Goal: Use online tool/utility: Utilize a website feature to perform a specific function

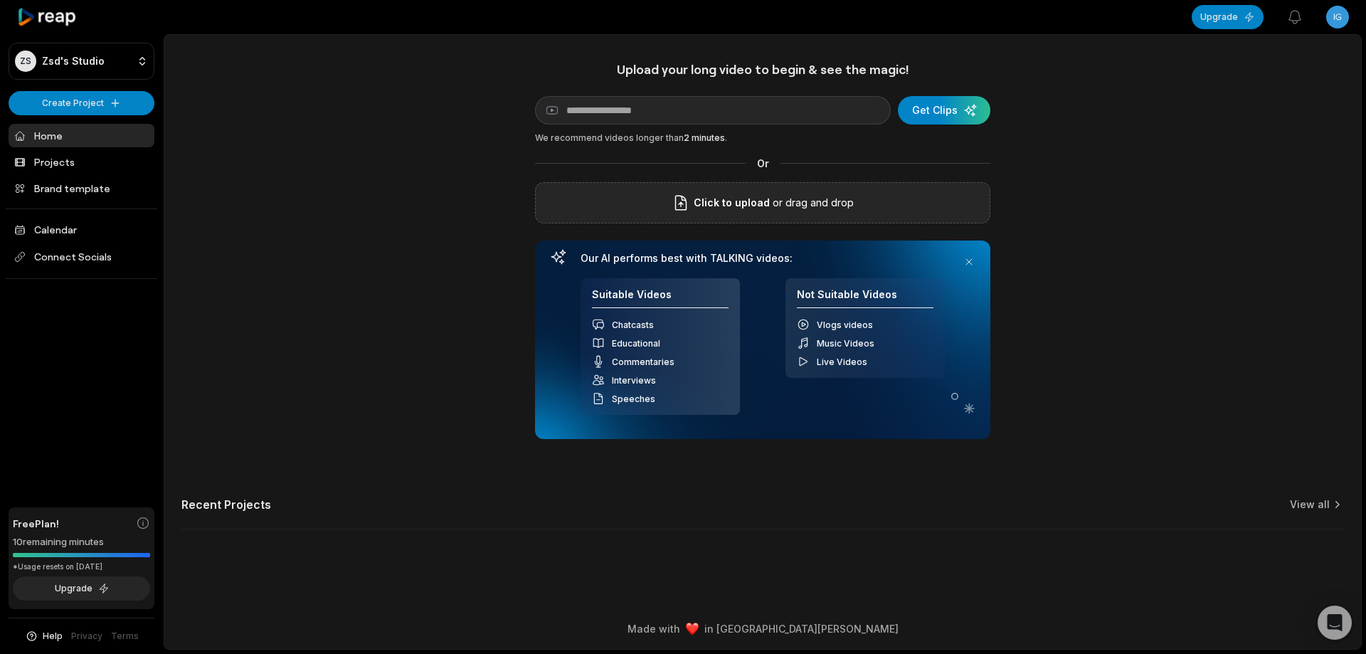
click at [878, 201] on div "Click to upload or drag and drop" at bounding box center [762, 202] width 455 height 41
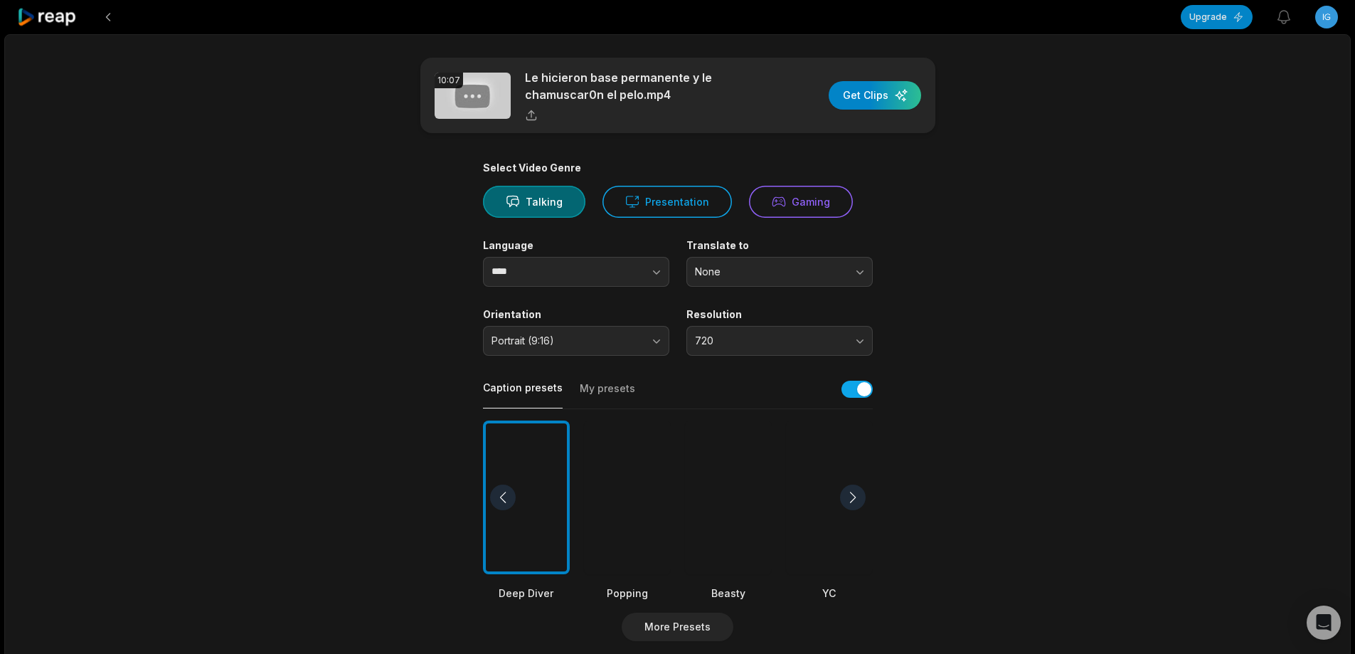
click at [735, 495] on div at bounding box center [728, 497] width 87 height 154
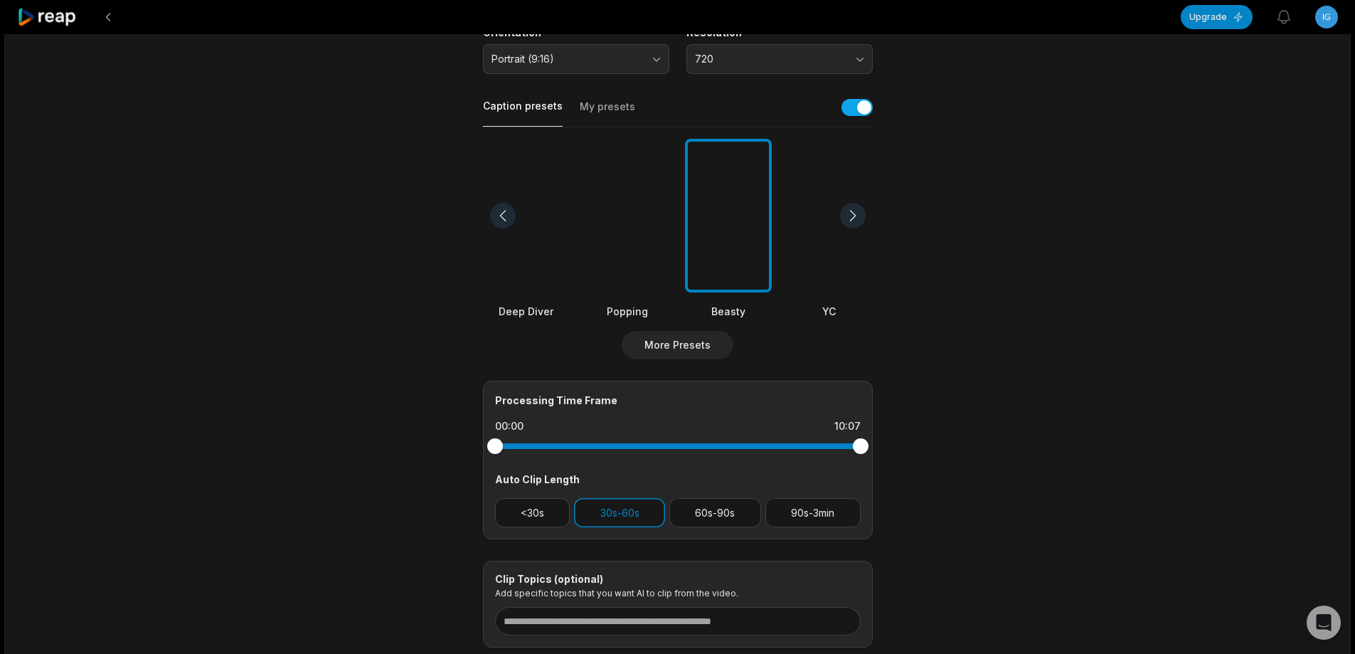
scroll to position [285, 0]
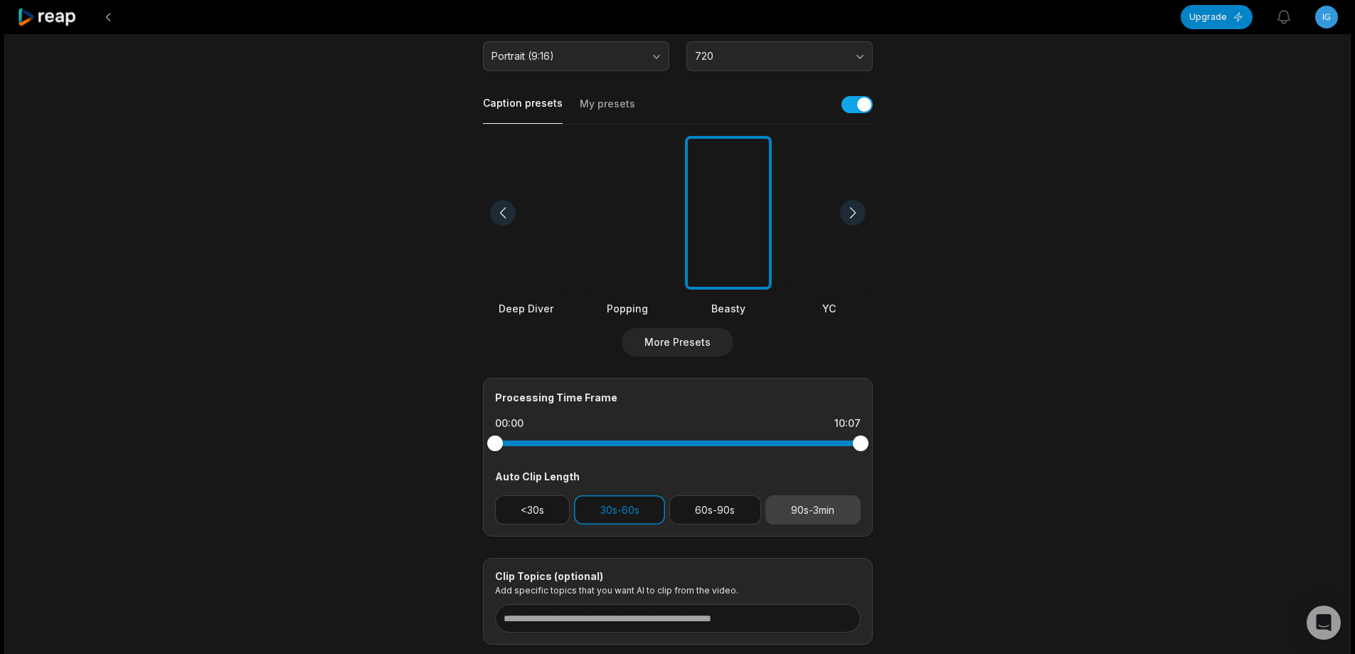
click at [795, 516] on button "90s-3min" at bounding box center [812, 509] width 95 height 29
click at [641, 513] on button "30s-60s" at bounding box center [619, 509] width 91 height 29
drag, startPoint x: 866, startPoint y: 445, endPoint x: 856, endPoint y: 447, distance: 10.4
click at [856, 447] on div at bounding box center [856, 443] width 16 height 16
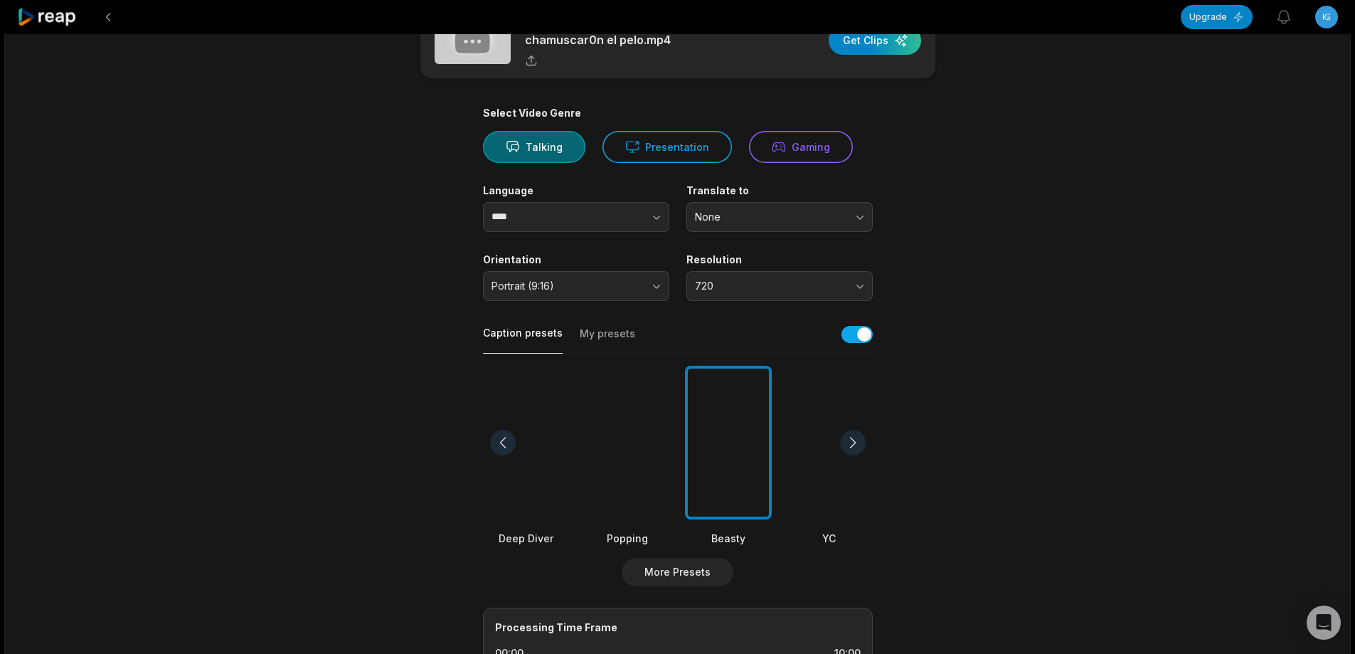
scroll to position [0, 0]
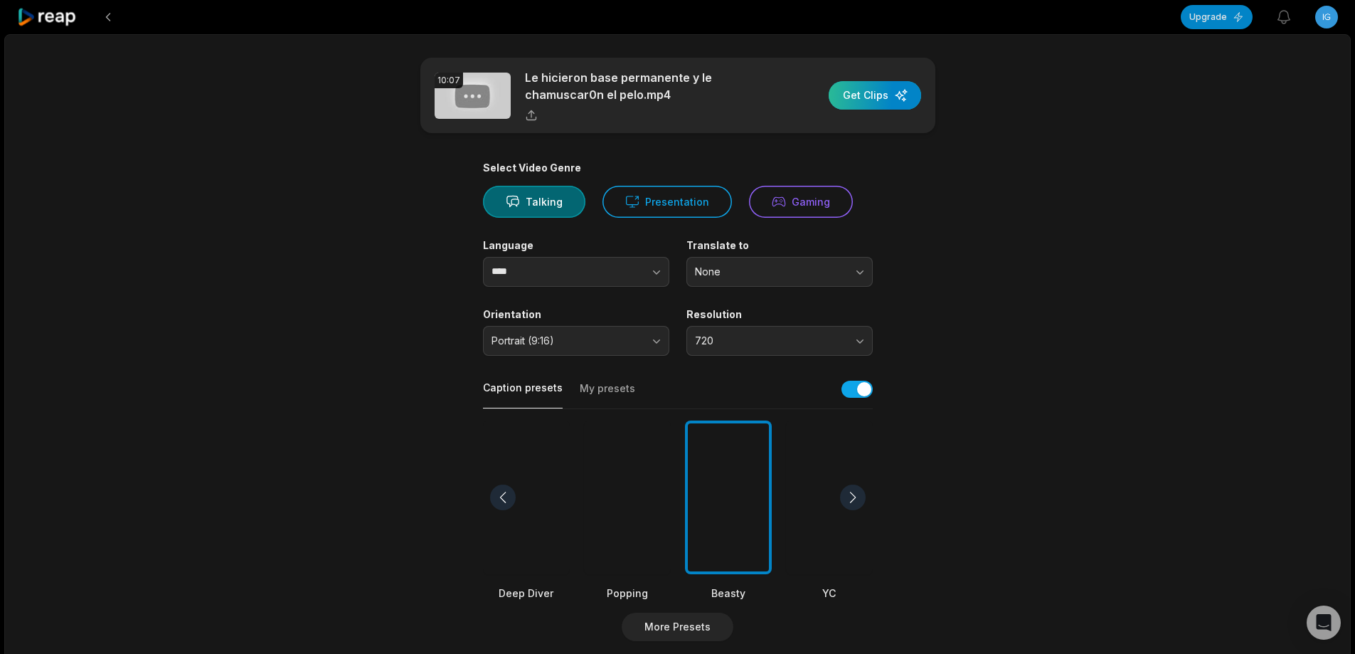
click at [897, 100] on div "button" at bounding box center [875, 95] width 92 height 28
